Goal: Information Seeking & Learning: Find specific fact

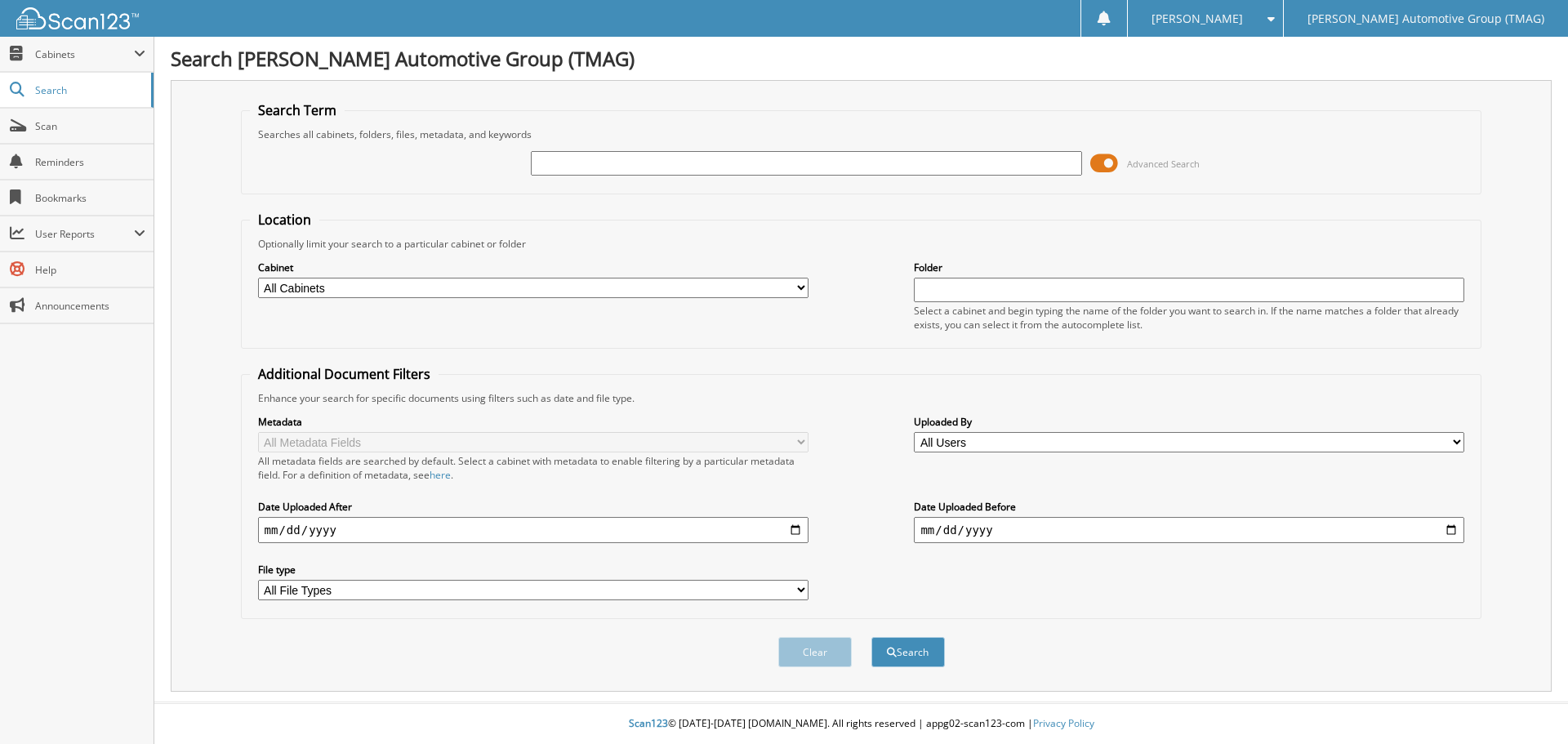
click at [582, 166] on input "text" at bounding box center [806, 162] width 550 height 24
type input "f25753"
click at [872, 637] on button "Search" at bounding box center [908, 652] width 74 height 31
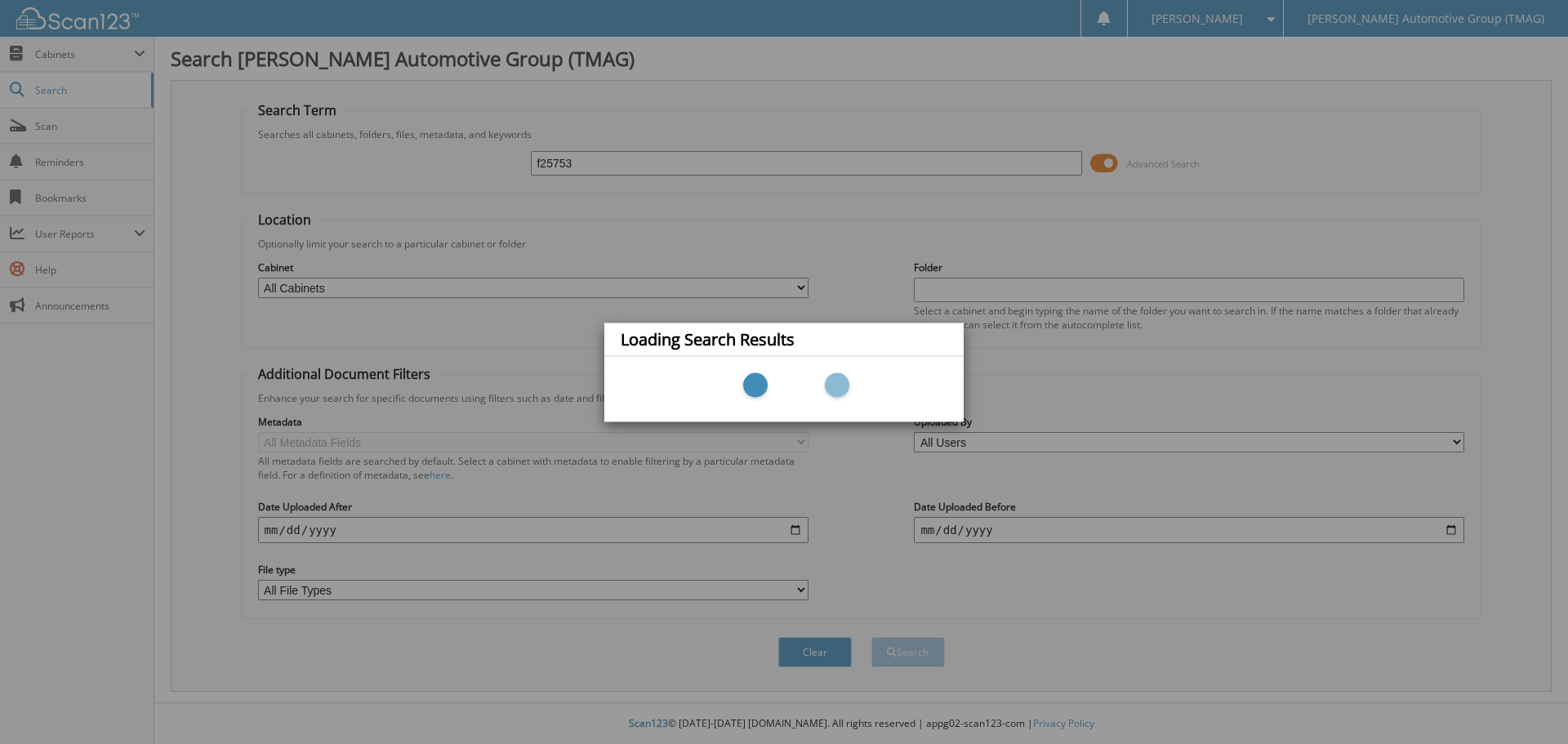
click at [619, 168] on div "Loading Search Results" at bounding box center [784, 372] width 1568 height 744
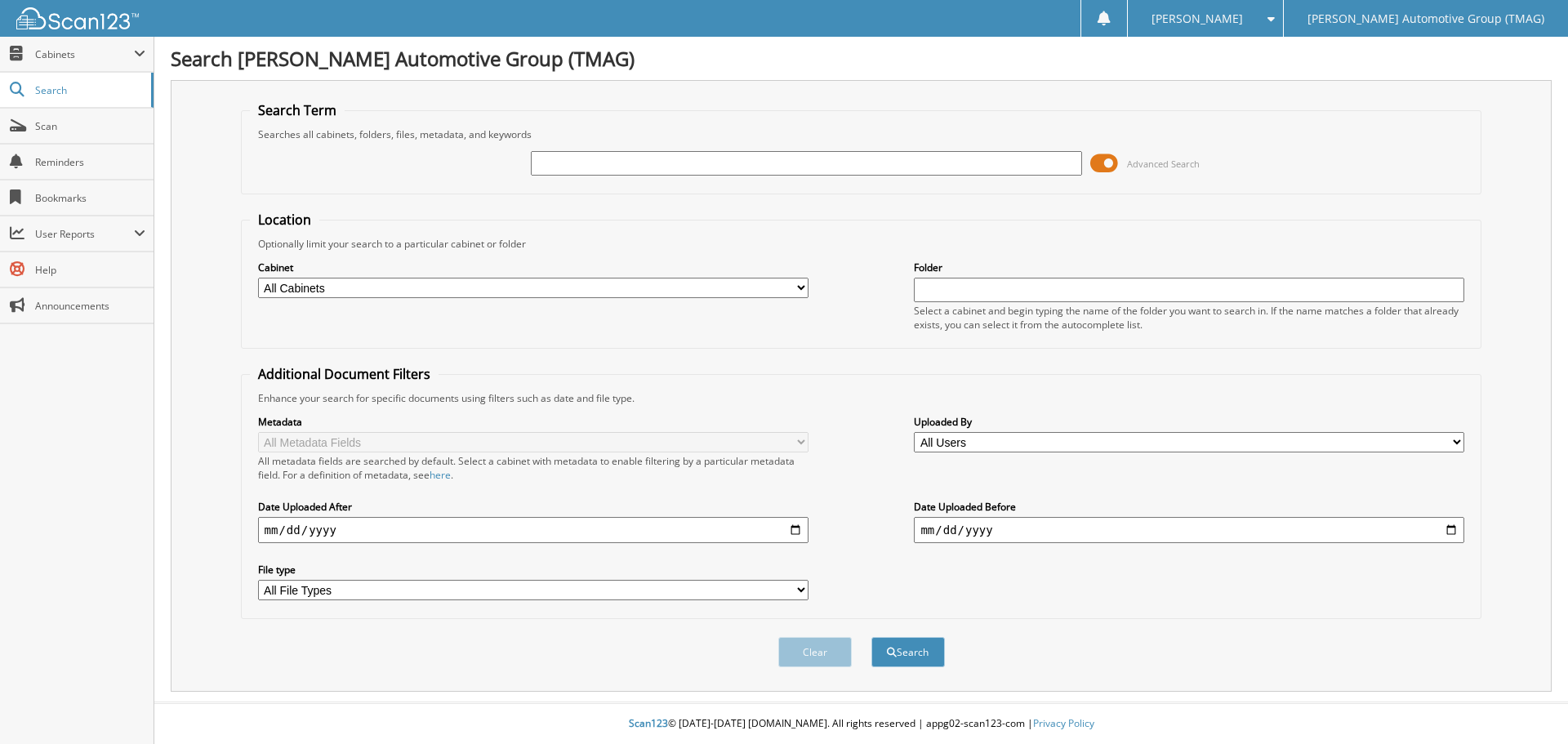
click at [562, 159] on input "text" at bounding box center [806, 162] width 550 height 24
type input "f25753"
click at [872, 637] on button "Search" at bounding box center [908, 652] width 74 height 31
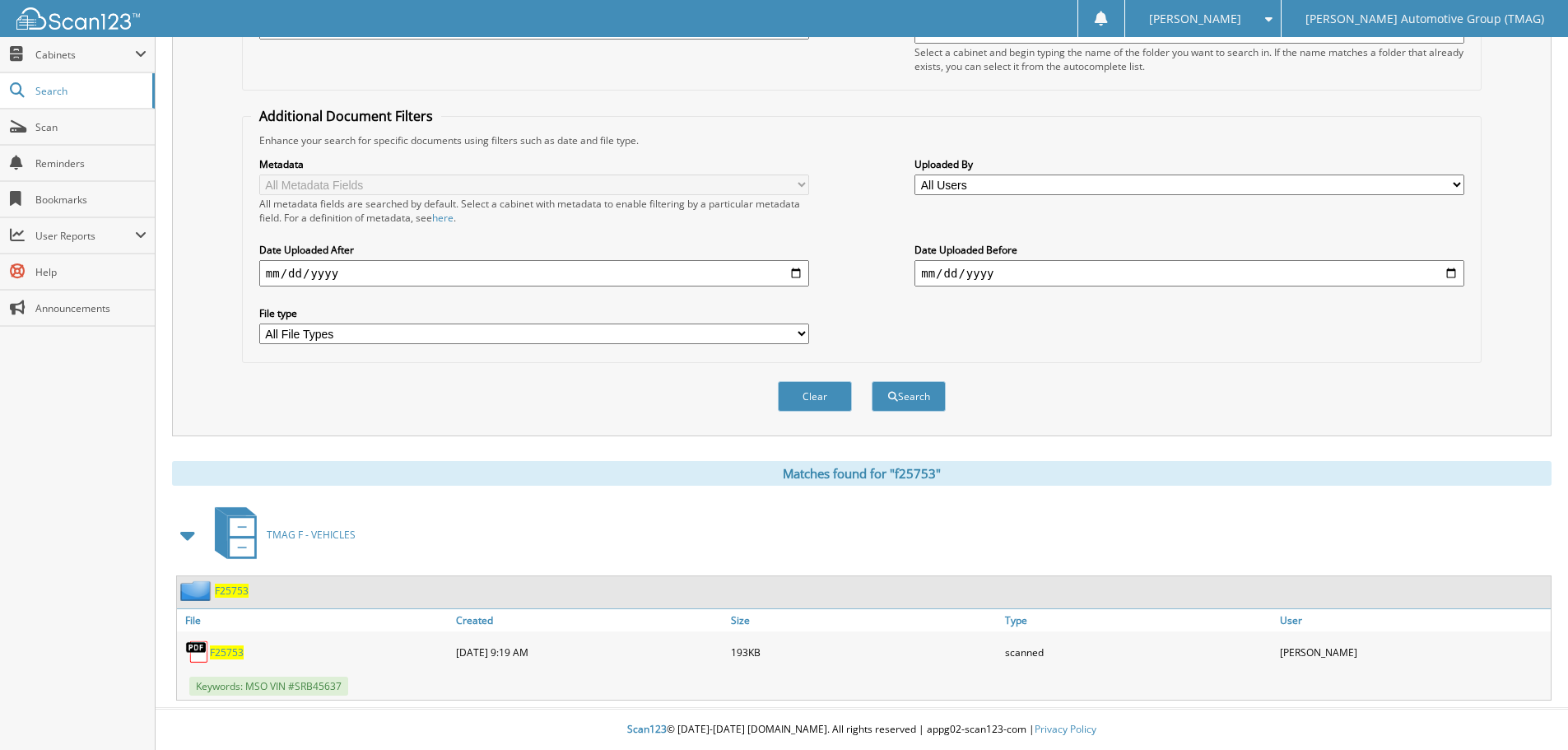
scroll to position [261, 0]
click at [233, 592] on span "F25753" at bounding box center [231, 590] width 33 height 14
